Goal: Check status: Check status

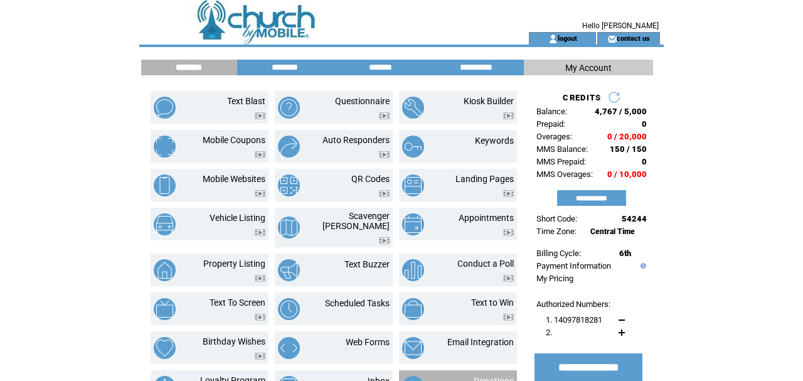
click at [493, 376] on link "Donations" at bounding box center [493, 381] width 40 height 10
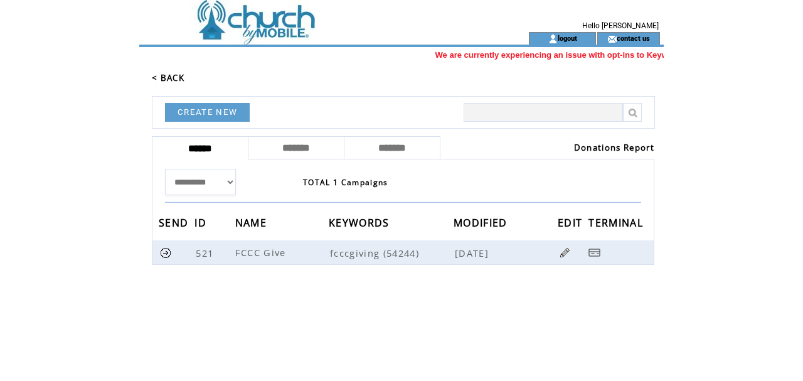
scroll to position [0, -473]
click at [599, 149] on link "Donations Report" at bounding box center [614, 147] width 80 height 11
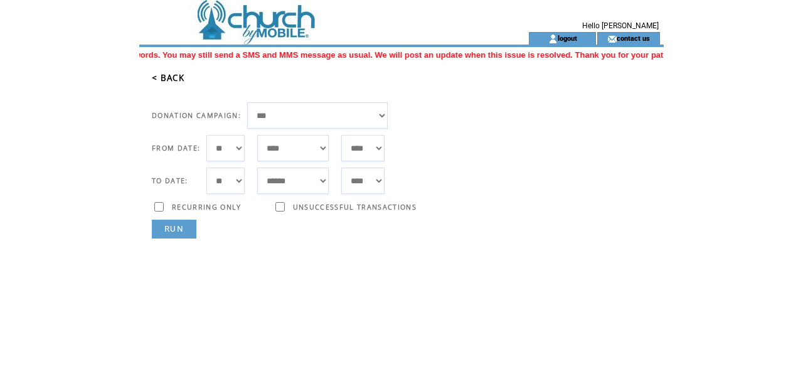
select select "***"
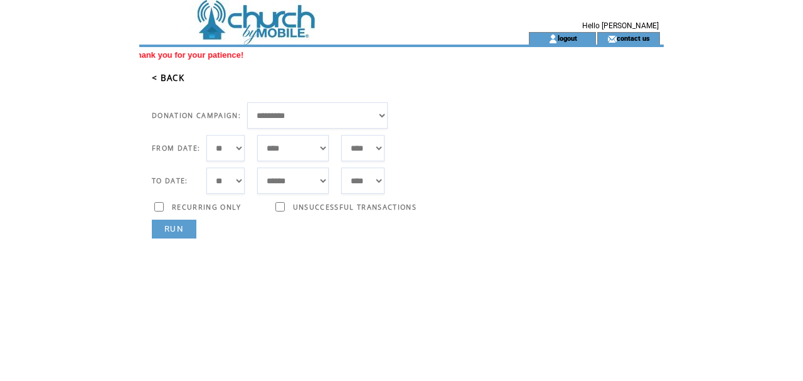
click at [206, 159] on td at bounding box center [203, 148] width 6 height 26
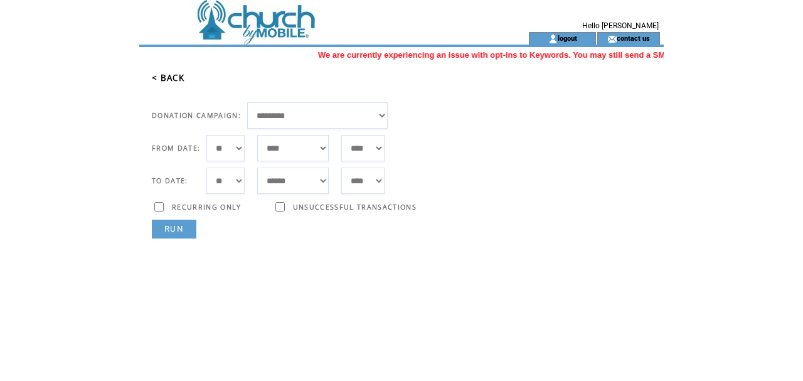
select select "**"
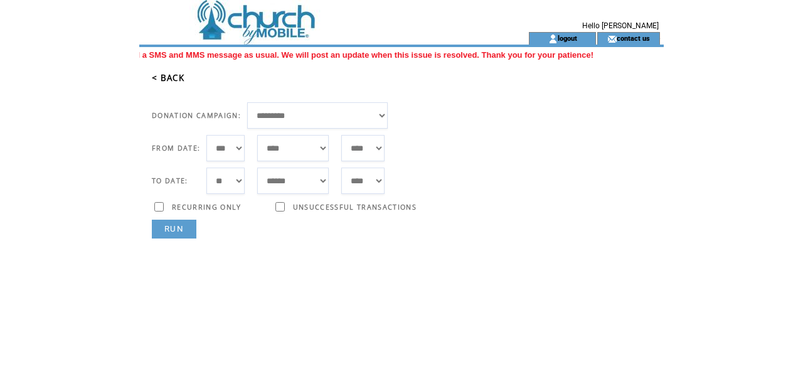
select select "*"
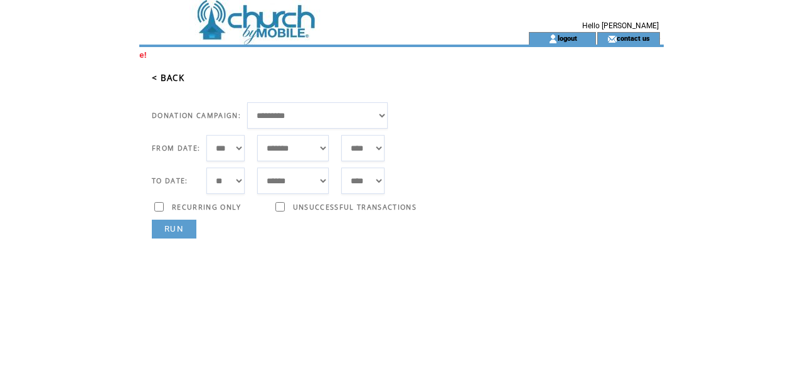
click at [178, 226] on link "RUN" at bounding box center [174, 228] width 45 height 19
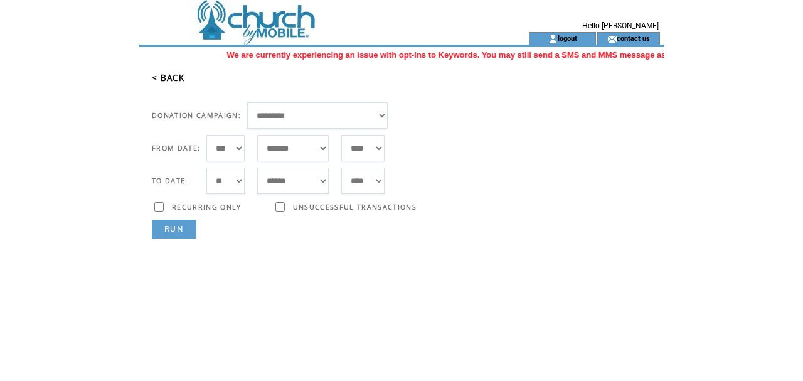
click at [177, 228] on link "RUN" at bounding box center [174, 228] width 45 height 19
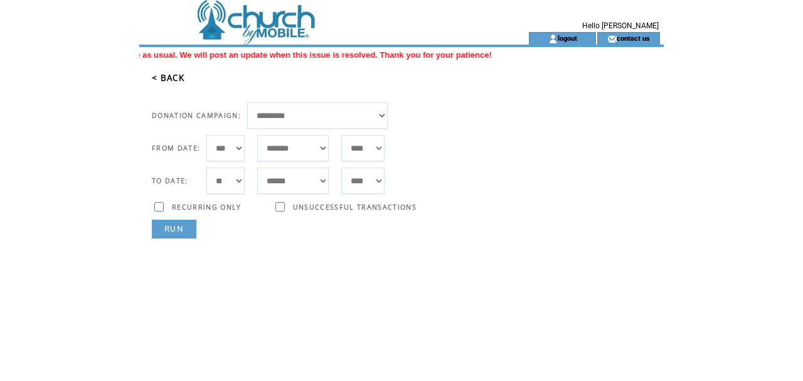
click at [177, 231] on link "RUN" at bounding box center [174, 228] width 45 height 19
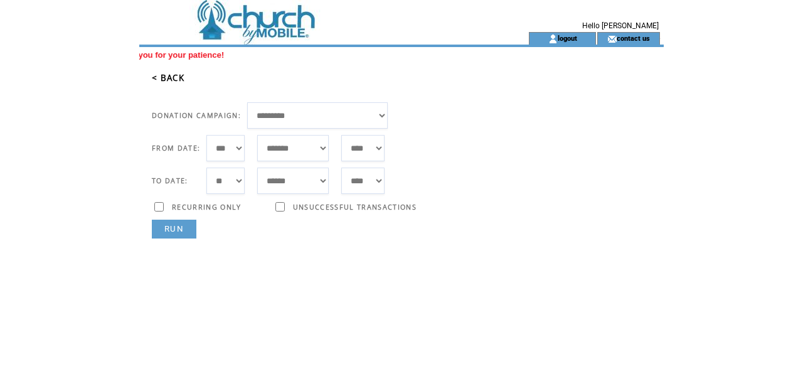
scroll to position [0, 419]
